Goal: Download file/media

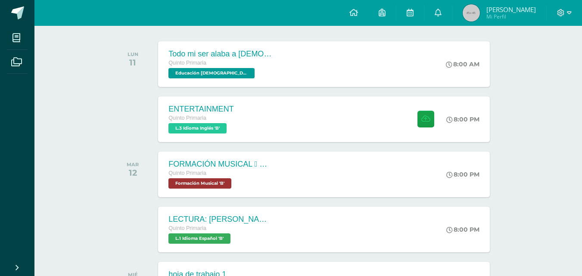
scroll to position [130, 0]
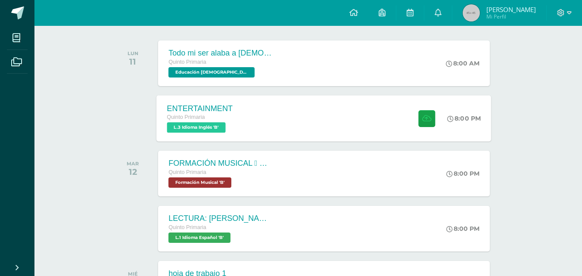
click at [292, 131] on div "ENTERTAINMENT Quinto Primaria L.3 Idioma Inglés 'B' 8:00 PM ENTERTAINMENT L.3 I…" at bounding box center [324, 118] width 335 height 46
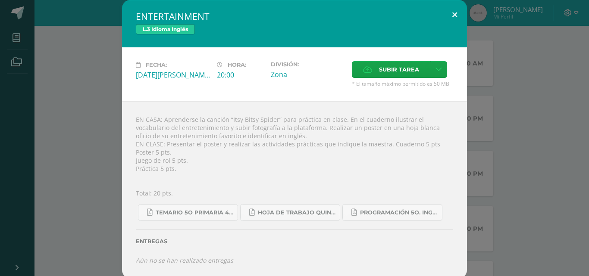
click at [454, 7] on button at bounding box center [454, 14] width 25 height 29
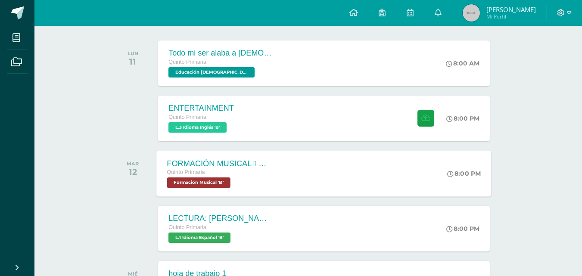
click at [300, 187] on div "FORMACIÓN MUSICAL  EJERCICIO RITMICO Quinto Primaria Formación Musical 'B' 8:0…" at bounding box center [324, 173] width 335 height 46
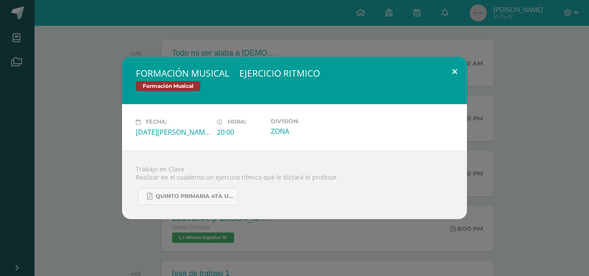
click at [455, 75] on button at bounding box center [454, 71] width 25 height 29
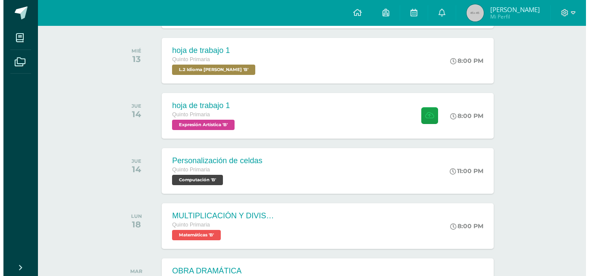
scroll to position [356, 0]
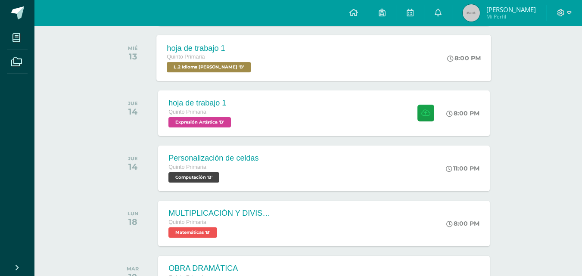
click at [340, 53] on div "hoja de trabajo 1 Quinto Primaria L.2 Idioma [PERSON_NAME] 'B' 8:00 PM hoja de …" at bounding box center [324, 58] width 335 height 46
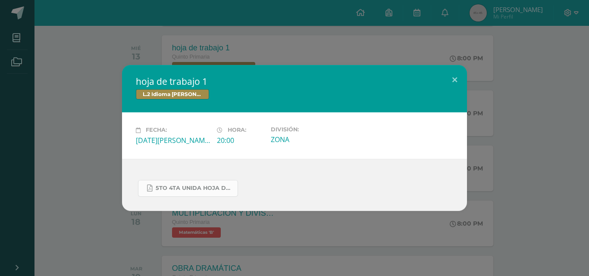
click at [208, 190] on span "5to 4ta unida hoja de trabajo kaqchikel.pdf" at bounding box center [195, 188] width 78 height 7
click at [451, 78] on button at bounding box center [454, 79] width 25 height 29
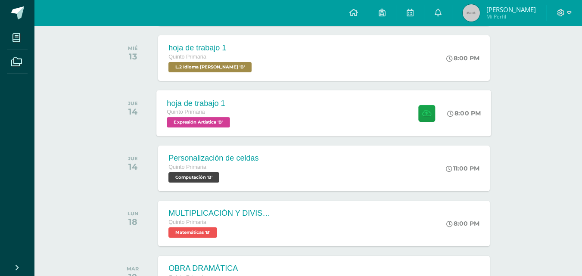
click at [319, 117] on div "hoja de trabajo 1 Quinto Primaria Expresión Artística 'B' 8:00 PM hoja de traba…" at bounding box center [324, 113] width 335 height 46
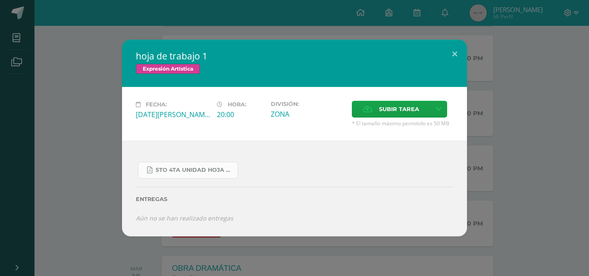
click at [217, 174] on link "5to 4ta unidad hoja de trabajo expresion.pdf" at bounding box center [188, 170] width 100 height 17
